Goal: Find specific page/section: Find specific page/section

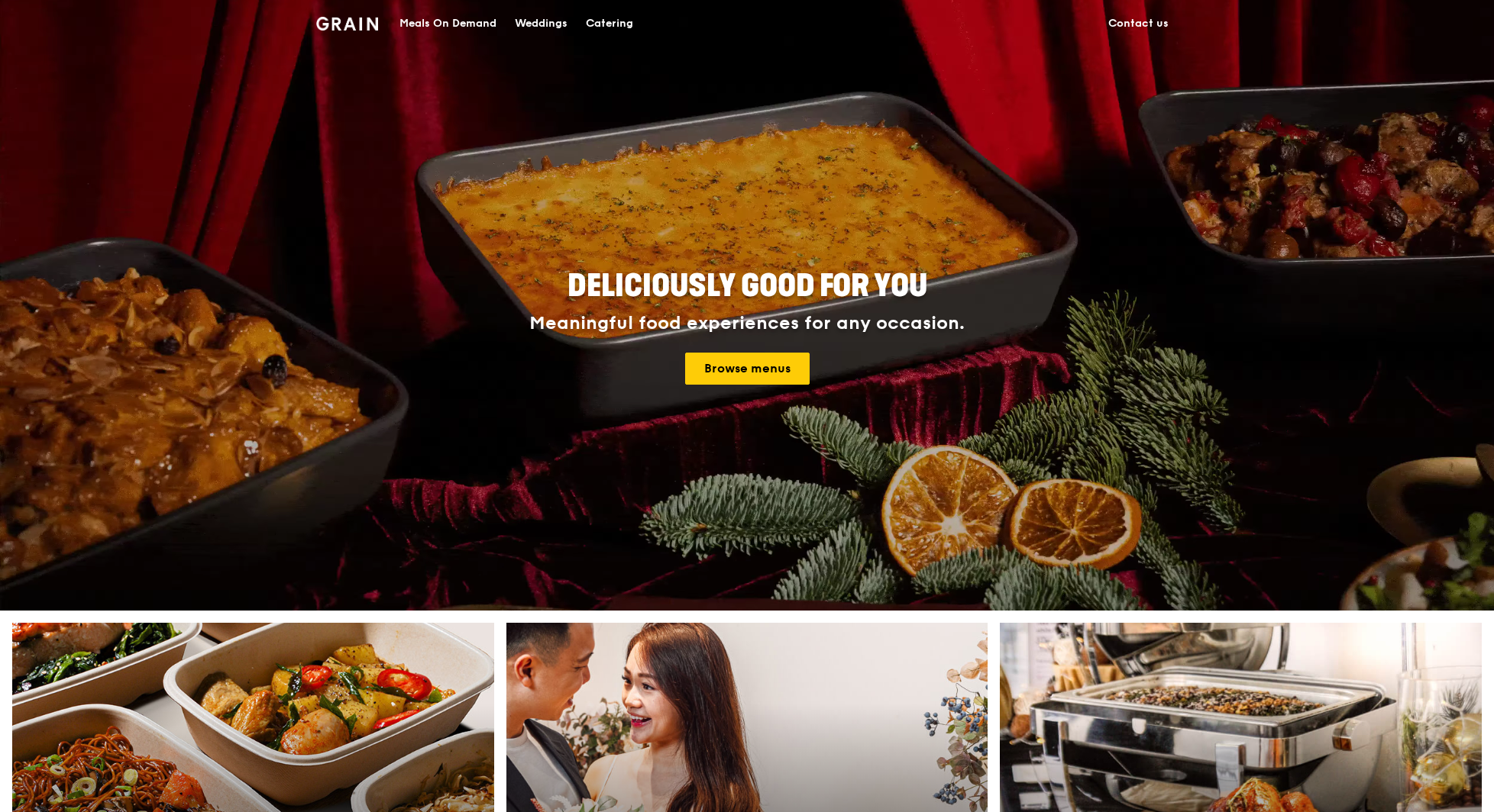
click at [460, 26] on div "Meals On Demand" at bounding box center [448, 24] width 97 height 46
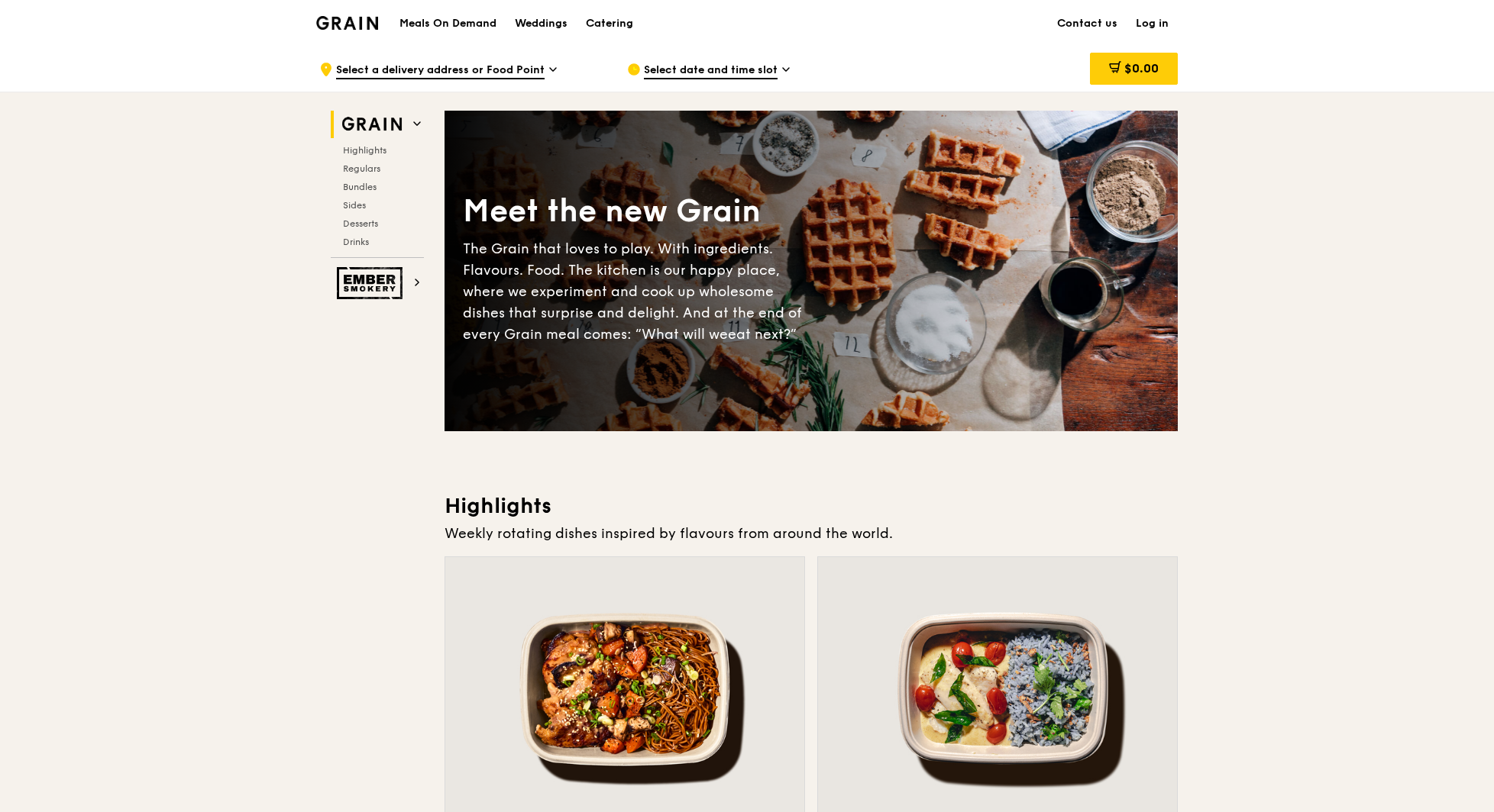
click at [1150, 26] on link "Log in" at bounding box center [1152, 24] width 51 height 46
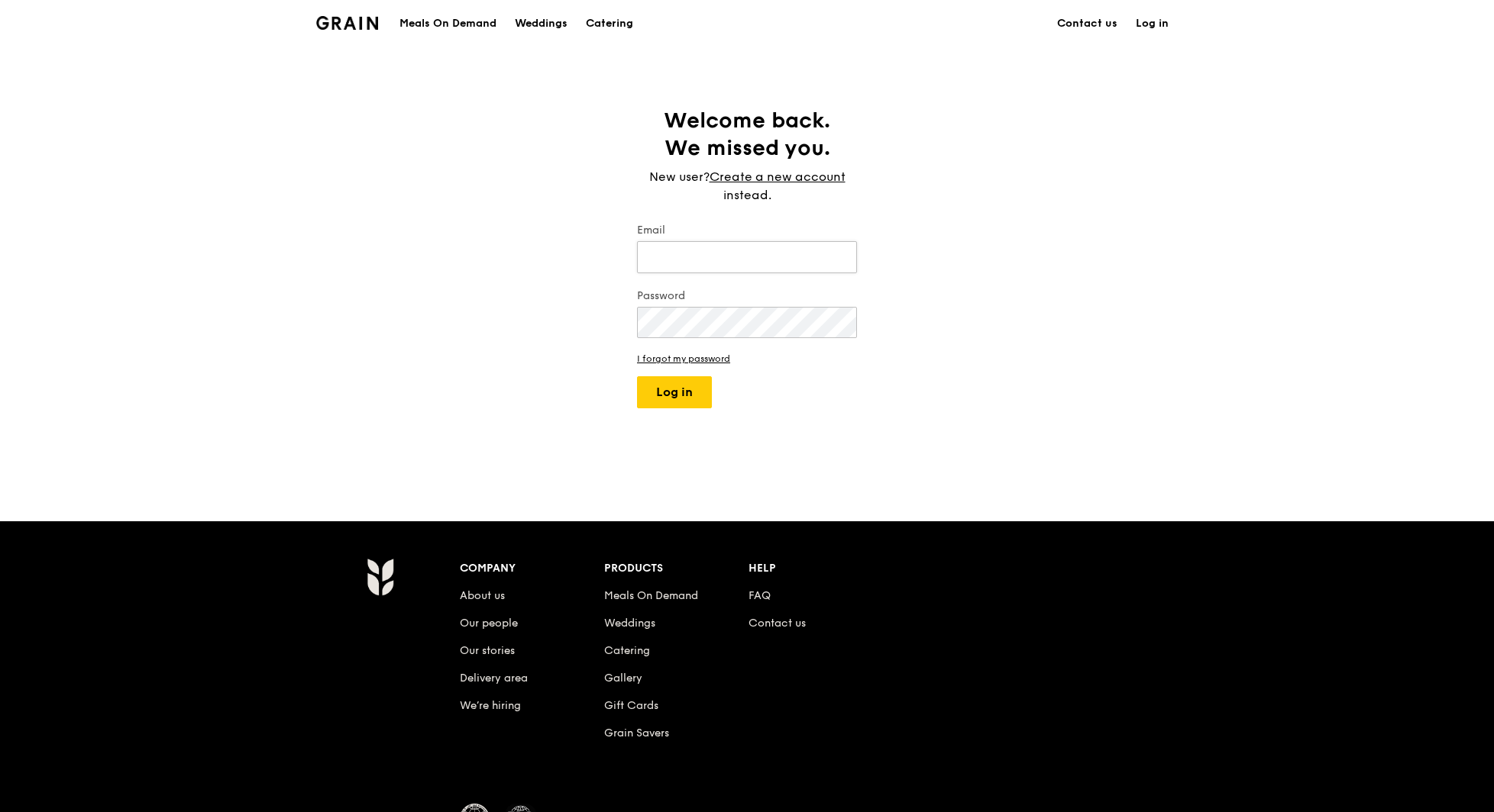
click at [706, 251] on input "Email" at bounding box center [747, 257] width 220 height 32
type input "joshua@grain.com.sg"
click at [645, 386] on button "Log in" at bounding box center [675, 393] width 75 height 32
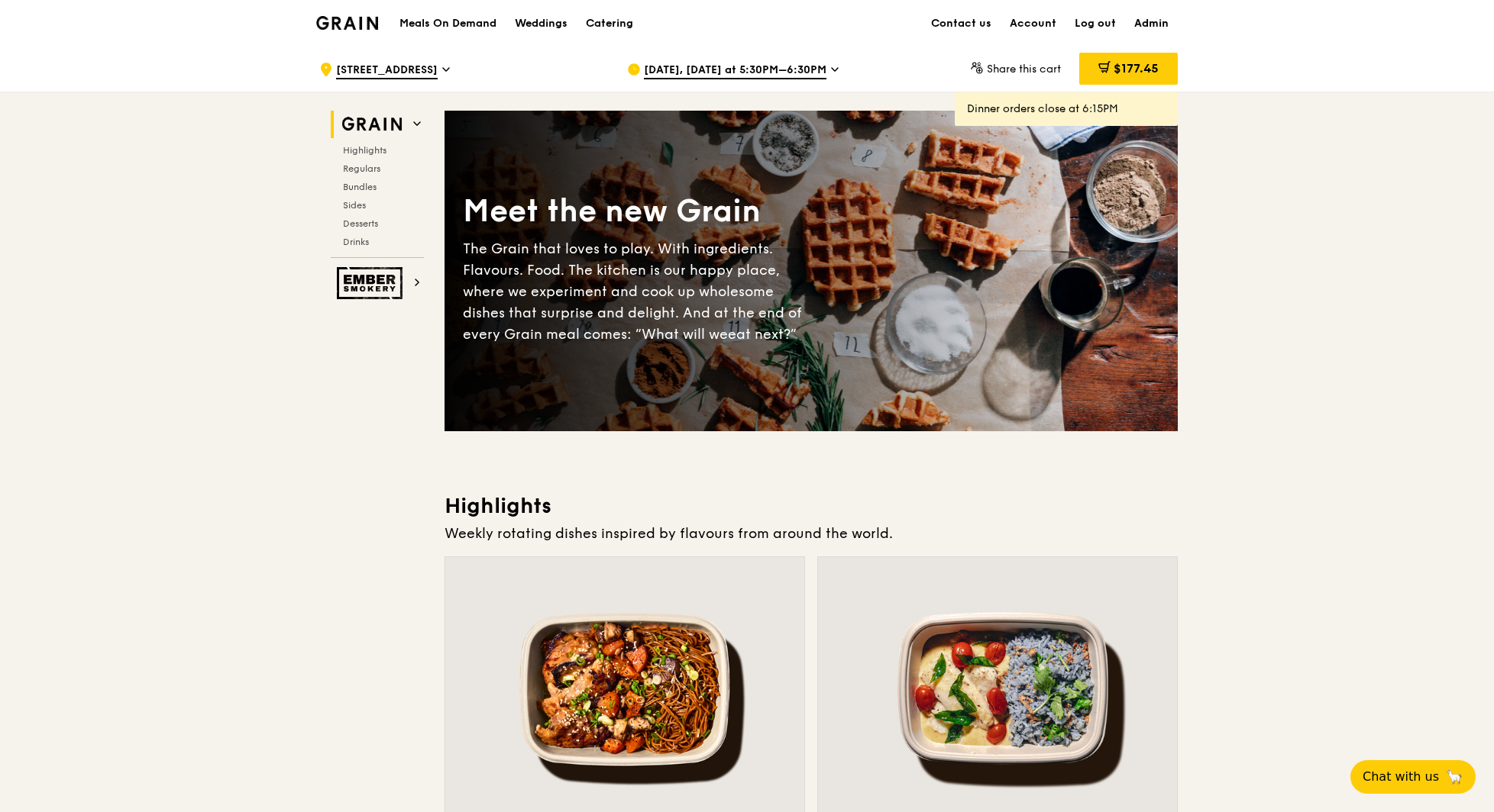
click at [1157, 28] on link "Admin" at bounding box center [1151, 24] width 53 height 46
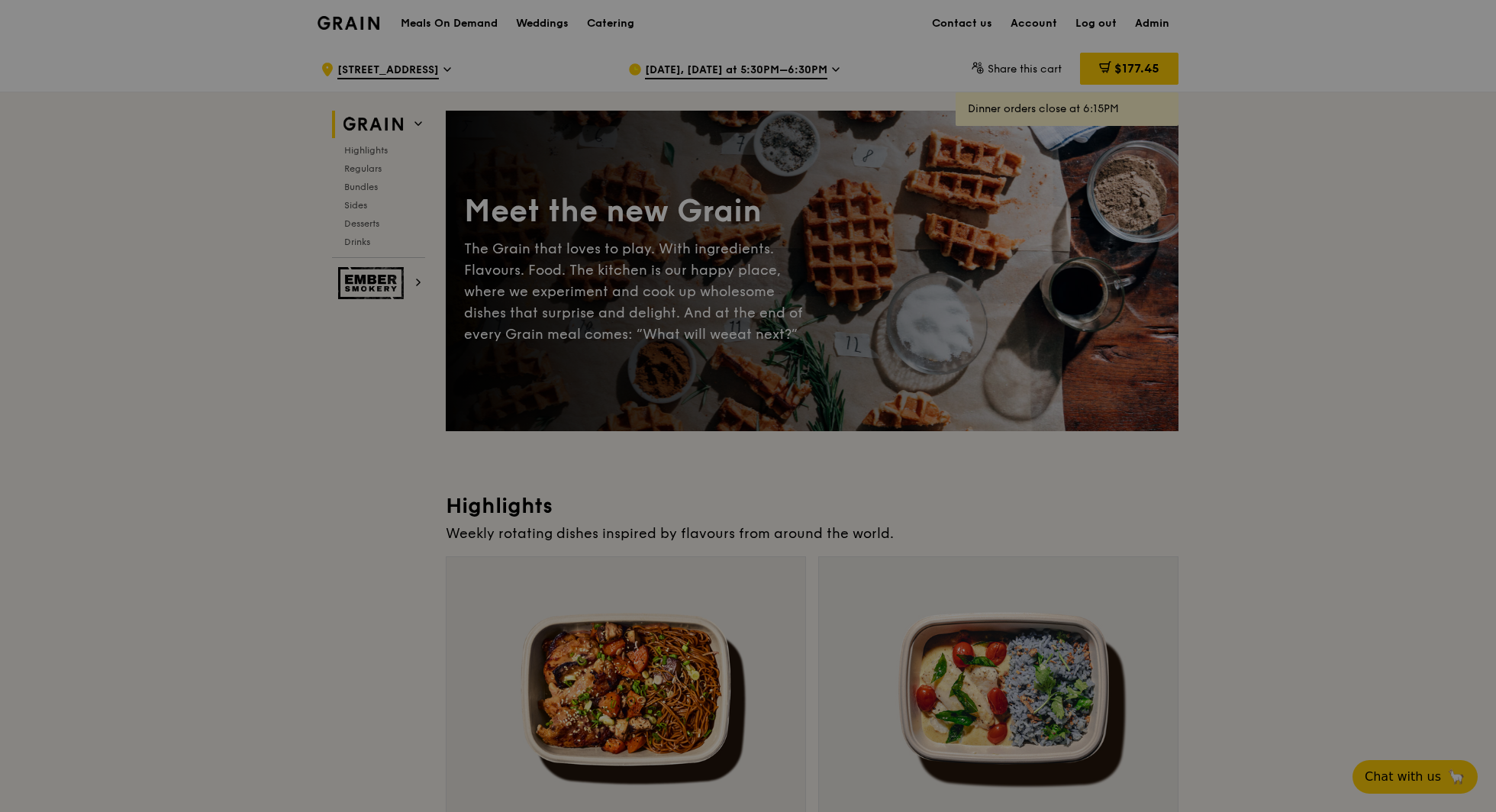
select select "100"
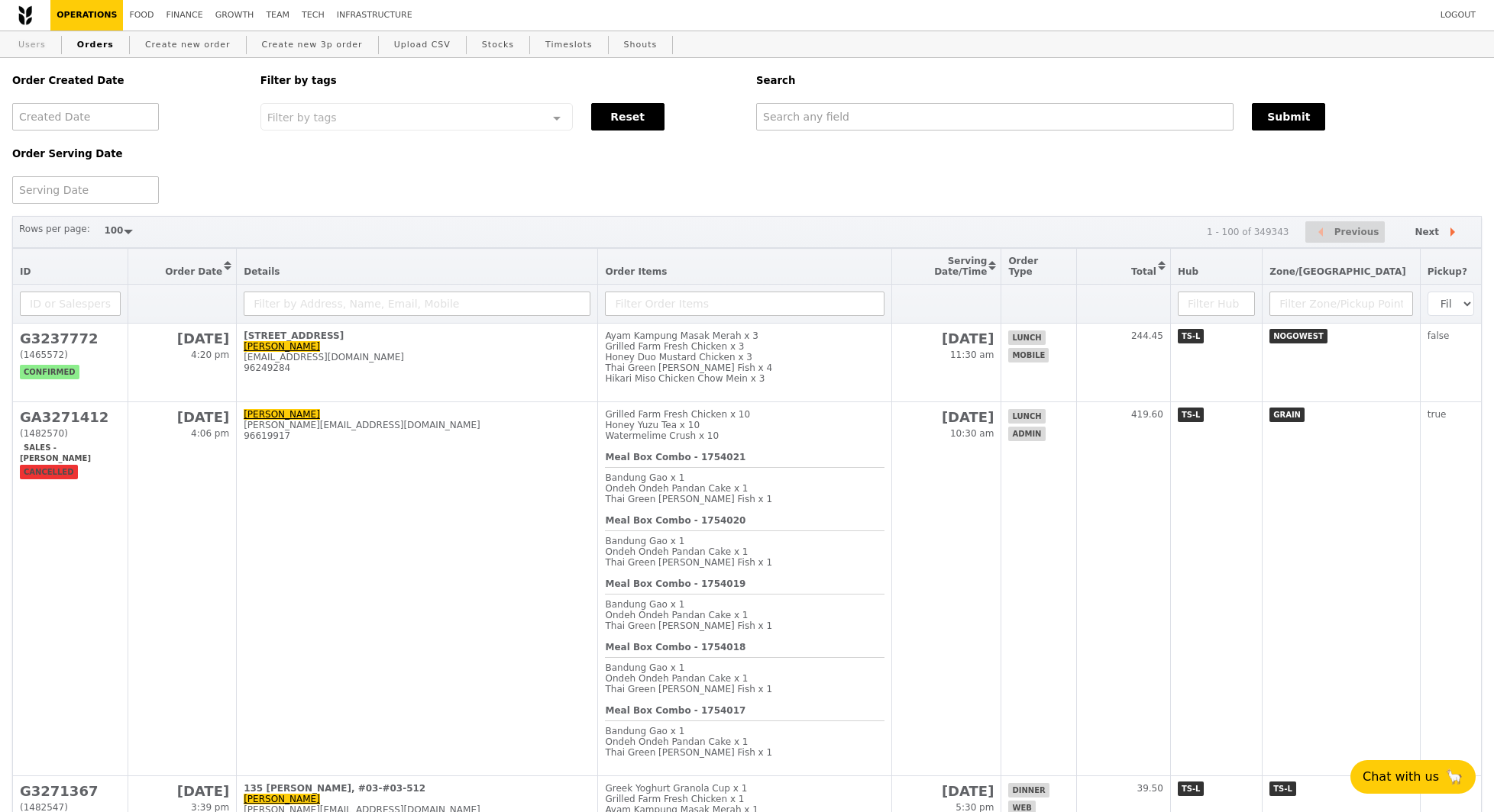
click at [39, 42] on link "Users" at bounding box center [32, 45] width 39 height 27
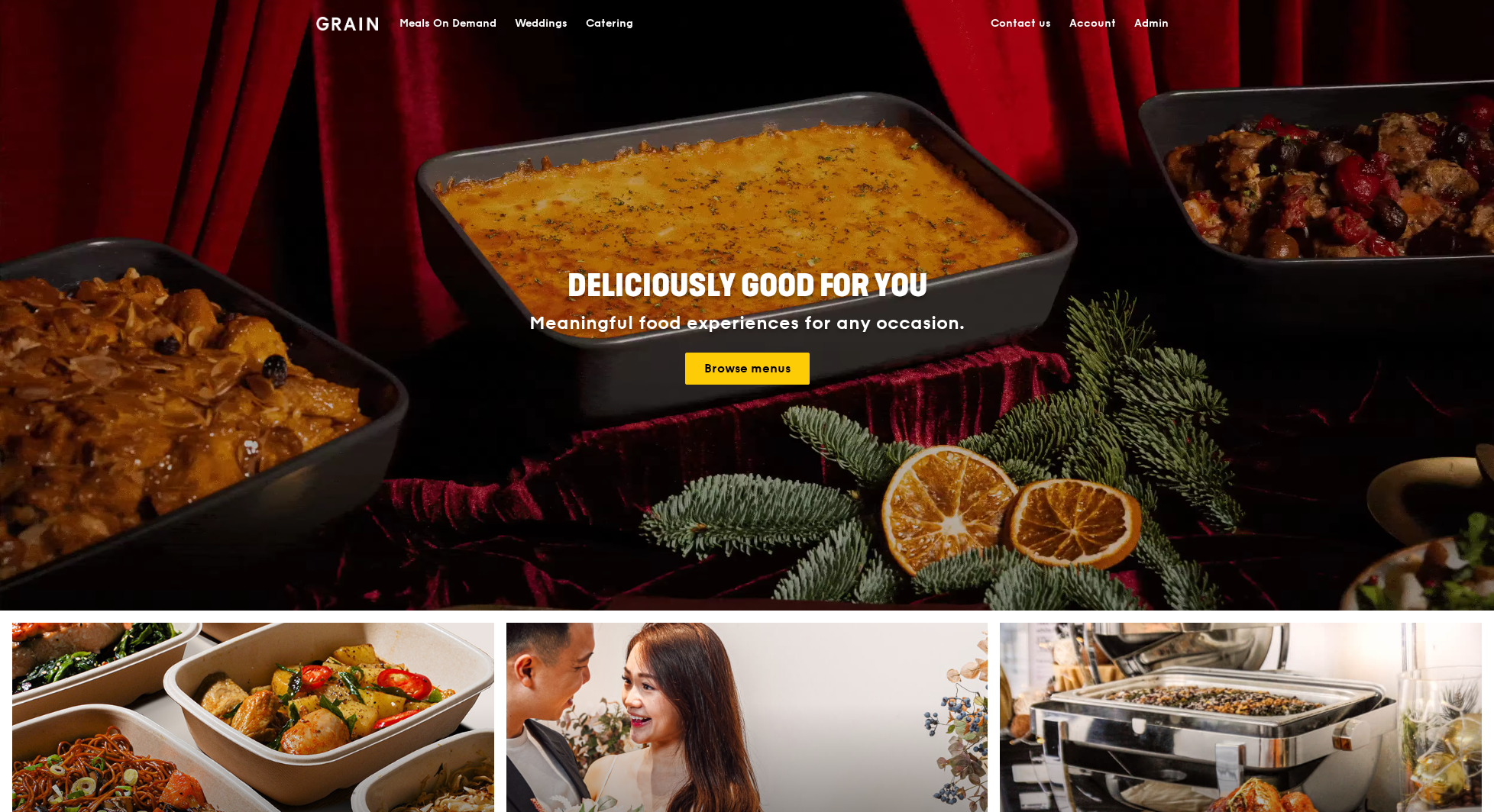
click at [1167, 26] on link "Admin" at bounding box center [1151, 24] width 53 height 46
select select "100"
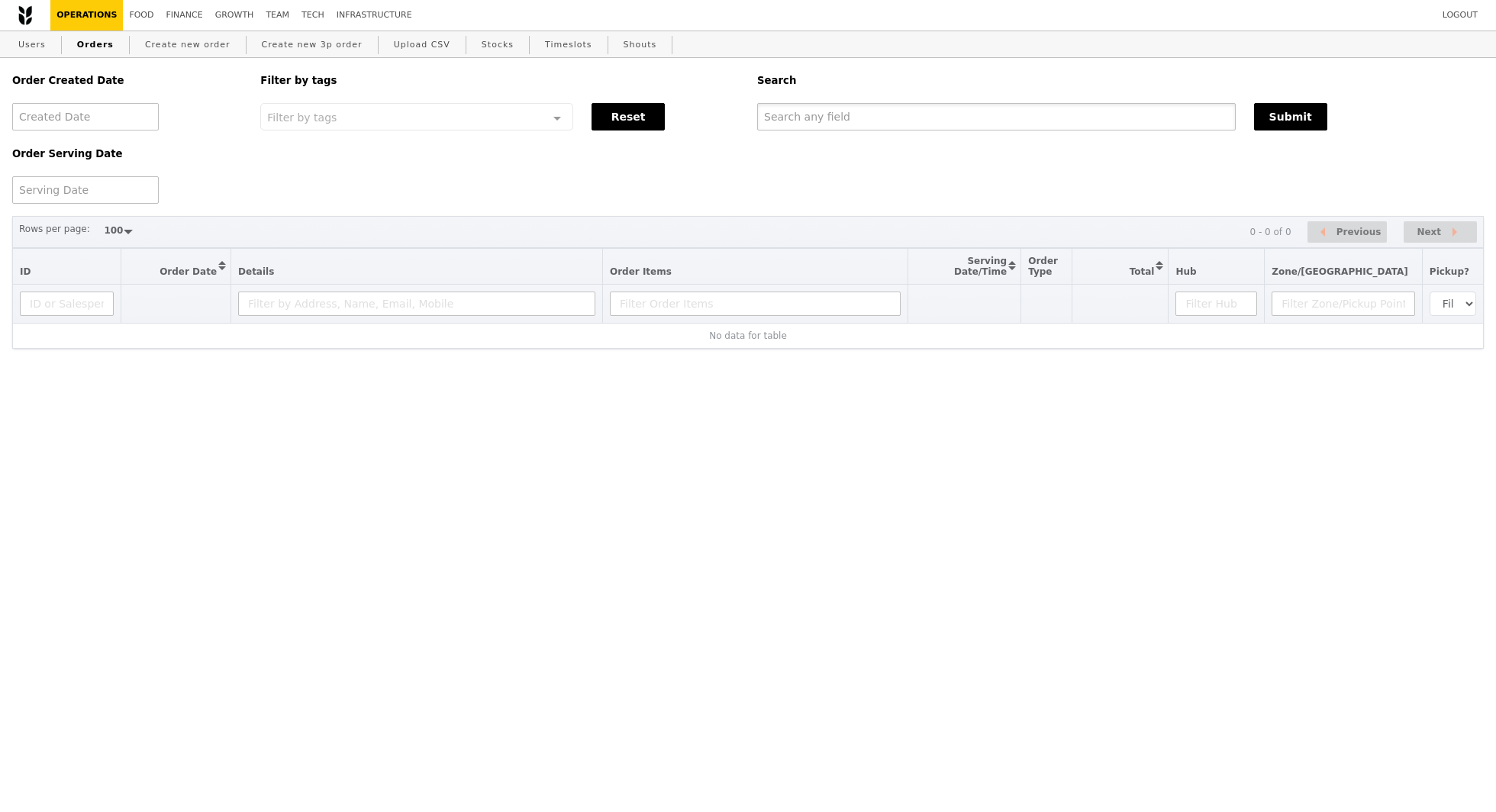
click at [853, 123] on input "text" at bounding box center [996, 117] width 479 height 27
paste input "G3271395"
type input "G3271395"
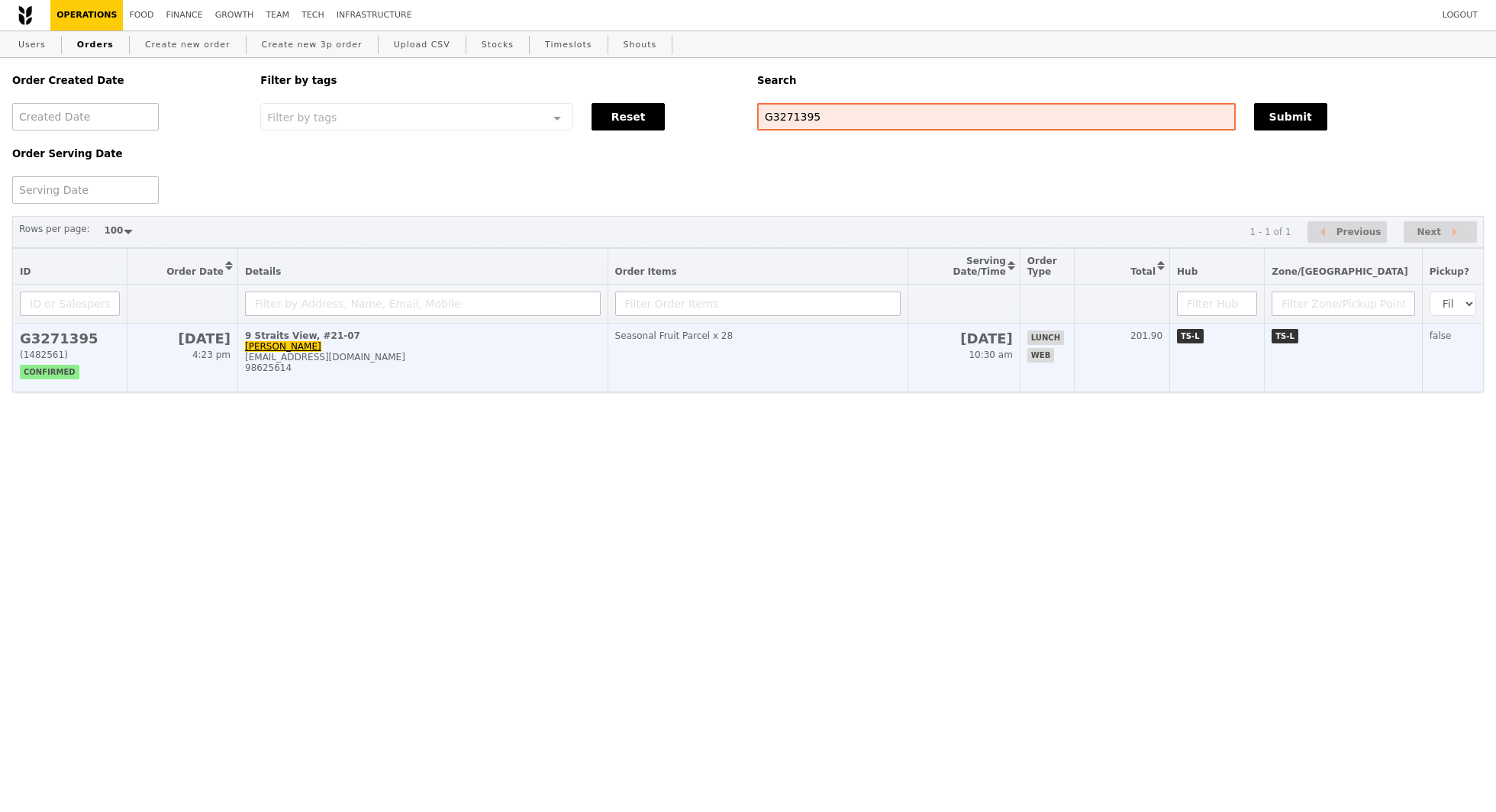
click at [486, 377] on td "9 Straits View, #21-07 [PERSON_NAME] [EMAIL_ADDRESS][DOMAIN_NAME] 98625614" at bounding box center [424, 358] width 371 height 68
